Goal: Use online tool/utility: Utilize a website feature to perform a specific function

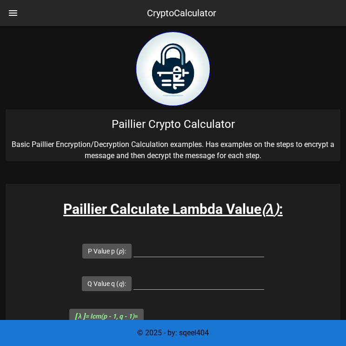
scroll to position [917, 0]
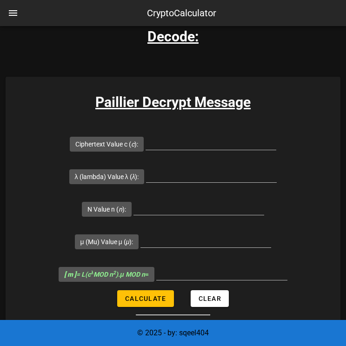
scroll to position [1162, 0]
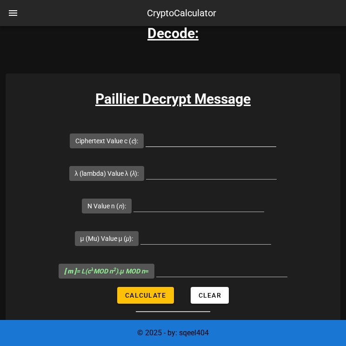
click at [177, 136] on input "Ciphertext Value c ( c ):" at bounding box center [211, 139] width 131 height 15
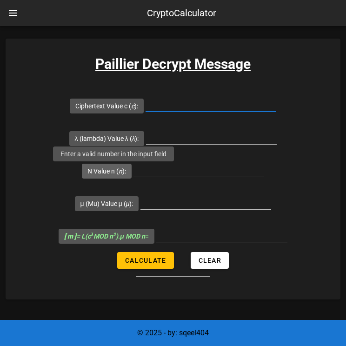
scroll to position [1209, 0]
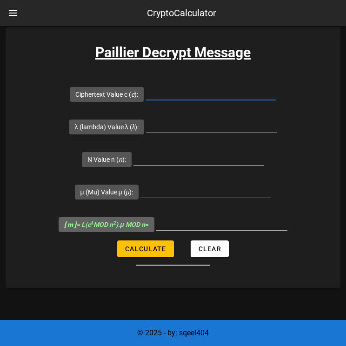
click at [94, 224] on sup "λ" at bounding box center [92, 223] width 3 height 6
click at [156, 224] on input "[ m ] = L(c λ MOD n 2 ).μ MOD n =" at bounding box center [221, 223] width 131 height 15
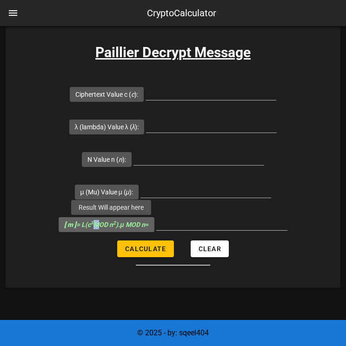
click at [94, 224] on sup "λ" at bounding box center [92, 223] width 3 height 6
click at [156, 224] on input "[ m ] = L(c λ MOD n 2 ).μ MOD n =" at bounding box center [221, 223] width 131 height 15
click at [94, 224] on sup "λ" at bounding box center [92, 223] width 3 height 6
click at [156, 224] on input "[ m ] = L(c λ MOD n 2 ).μ MOD n =" at bounding box center [221, 223] width 131 height 15
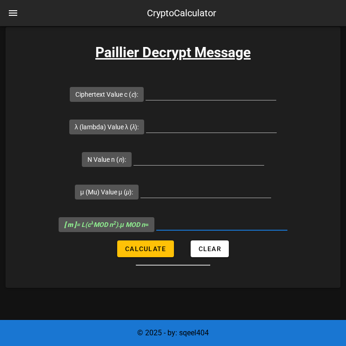
click at [93, 234] on div "[ m ] = L(c λ MOD n 2 ).μ MOD n =" at bounding box center [173, 224] width 229 height 33
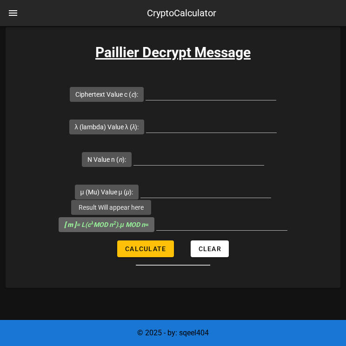
click at [126, 228] on icon "[ m ] = L(c λ MOD n 2 ).μ MOD n" at bounding box center [104, 224] width 81 height 7
click at [156, 228] on input "[ m ] = L(c λ MOD n 2 ).μ MOD n =" at bounding box center [221, 223] width 131 height 15
click at [126, 228] on icon "[ m ] = L(c λ MOD n 2 ).μ MOD n" at bounding box center [104, 224] width 81 height 7
click at [156, 228] on input "[ m ] = L(c λ MOD n 2 ).μ MOD n =" at bounding box center [221, 223] width 131 height 15
click at [126, 228] on icon "[ m ] = L(c λ MOD n 2 ).μ MOD n" at bounding box center [104, 224] width 81 height 7
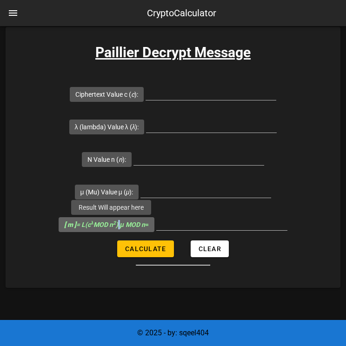
click at [156, 228] on input "[ m ] = L(c λ MOD n 2 ).μ MOD n =" at bounding box center [221, 223] width 131 height 15
click at [126, 228] on icon "[ m ] = L(c λ MOD n 2 ).μ MOD n" at bounding box center [104, 224] width 81 height 7
click at [156, 228] on input "[ m ] = L(c λ MOD n 2 ).μ MOD n =" at bounding box center [221, 223] width 131 height 15
click at [126, 228] on icon "[ m ] = L(c λ MOD n 2 ).μ MOD n" at bounding box center [104, 224] width 81 height 7
click at [156, 228] on input "[ m ] = L(c λ MOD n 2 ).μ MOD n =" at bounding box center [221, 223] width 131 height 15
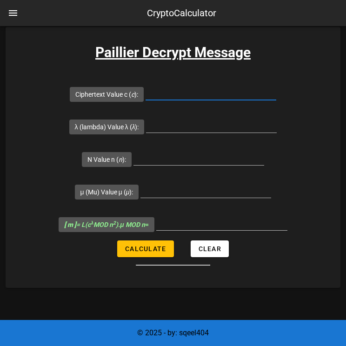
click at [176, 93] on input "Ciphertext Value c ( c ):" at bounding box center [211, 92] width 131 height 15
paste input "30566829"
type input "30566829"
click at [170, 119] on input "λ (lambda) Value λ ( λ ):" at bounding box center [211, 125] width 131 height 15
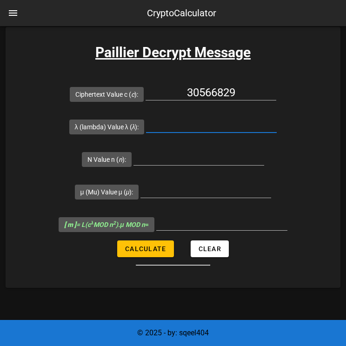
paste input "3180"
type input "3180"
click at [180, 154] on input "N Value n ( n ):" at bounding box center [199, 157] width 131 height 15
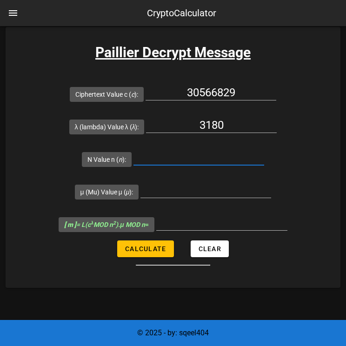
paste input "6527"
type input "6527"
click at [193, 195] on input "μ (Mu) Value μ ( μ ):" at bounding box center [206, 190] width 131 height 15
paste input "6145"
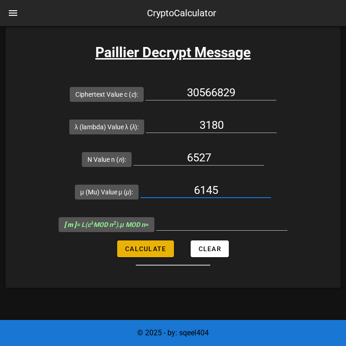
type input "6145"
click at [155, 248] on span "Calculate" at bounding box center [145, 248] width 41 height 7
type input "1075"
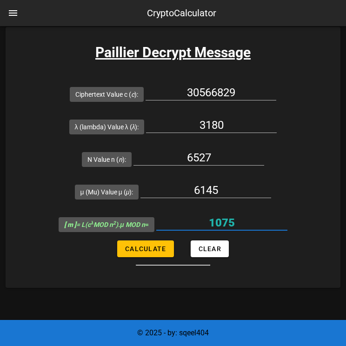
click at [234, 219] on input "1075" at bounding box center [221, 223] width 131 height 15
click at [228, 227] on input "1075" at bounding box center [221, 223] width 131 height 15
click at [222, 217] on input "1075" at bounding box center [221, 223] width 131 height 15
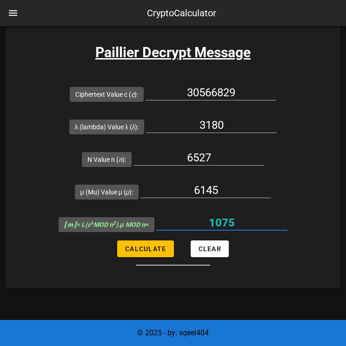
click at [222, 217] on input "1075" at bounding box center [221, 223] width 131 height 15
click at [262, 210] on div "1075" at bounding box center [221, 225] width 131 height 31
